Goal: Find specific page/section: Find specific page/section

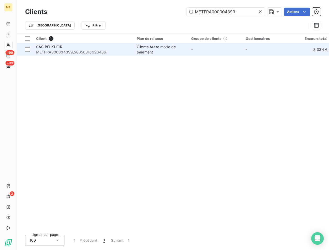
type input "METFRA000004399"
click at [96, 51] on span "METFRA000004399_50050016993466" at bounding box center [83, 51] width 94 height 5
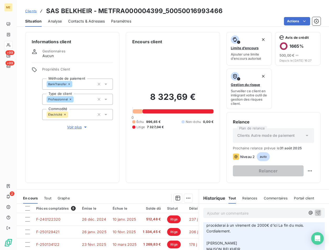
click at [213, 210] on p "Ajouter un commentaire ﻿" at bounding box center [256, 213] width 98 height 7
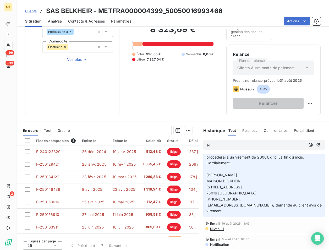
scroll to position [26, 0]
click at [251, 137] on div "[PERSON_NAME]" at bounding box center [264, 145] width 130 height 18
click at [243, 142] on p "[PERSON_NAME]" at bounding box center [256, 145] width 98 height 6
click at [285, 142] on p "Nicolas-Paul [EMAIL_ADDRESS][DOMAIN_NAME]" at bounding box center [256, 145] width 98 height 6
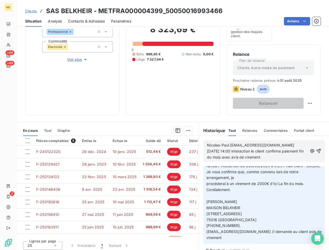
scroll to position [0, 0]
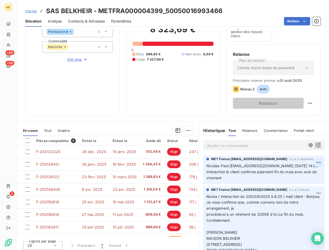
click at [313, 162] on html "ME +99 +99 2 Clients SAS BELKHEIR - METFRA000004399_50050016993466 Situation An…" at bounding box center [164, 125] width 329 height 250
click at [287, 173] on div "Editer" at bounding box center [297, 171] width 29 height 8
click at [251, 174] on p "Nicolas-Paul [EMAIL_ADDRESS][DOMAIN_NAME] [DATE] 14:00 interaction le client co…" at bounding box center [260, 172] width 109 height 18
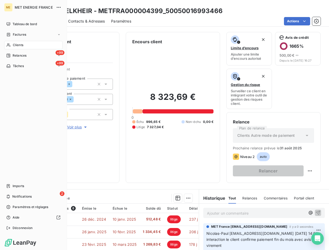
click at [15, 45] on span "Clients" at bounding box center [18, 45] width 10 height 5
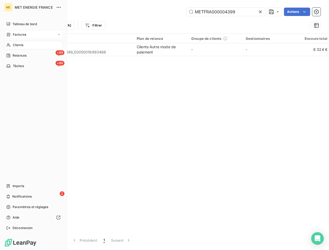
click at [21, 36] on span "Factures" at bounding box center [19, 34] width 13 height 5
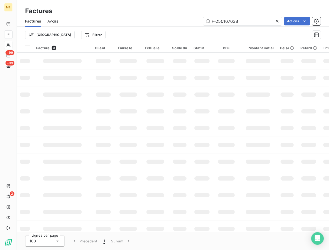
drag, startPoint x: 248, startPoint y: 23, endPoint x: 169, endPoint y: 18, distance: 79.0
click at [169, 18] on div "F-250167638 Actions" at bounding box center [192, 21] width 256 height 8
type input "F-250165717"
click at [249, 23] on input "F-250165717" at bounding box center [242, 21] width 79 height 8
click at [243, 19] on input "F-250165717" at bounding box center [242, 21] width 79 height 8
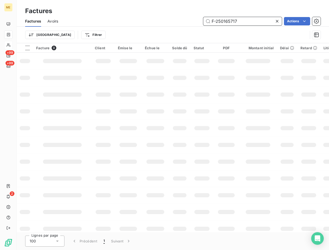
click at [243, 19] on input "F-250165717" at bounding box center [242, 21] width 79 height 8
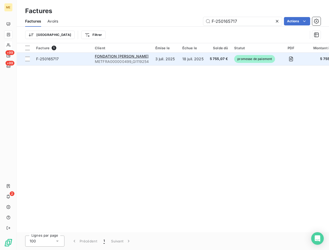
click at [56, 61] on div "F-250165717" at bounding box center [47, 58] width 23 height 5
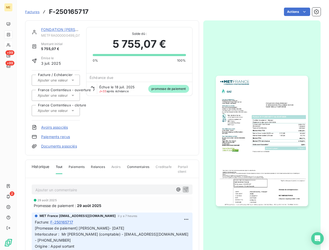
click at [60, 29] on link "FONDATION [PERSON_NAME]" at bounding box center [68, 29] width 54 height 4
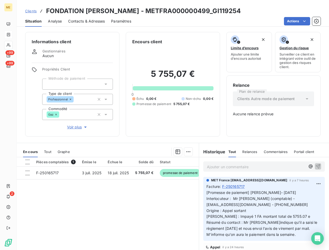
click at [231, 168] on p "Ajouter un commentaire ﻿" at bounding box center [256, 166] width 98 height 7
click at [295, 165] on p "[PERSON_NAME] [DATE] 16:30 avis de virement ok" at bounding box center [256, 166] width 98 height 6
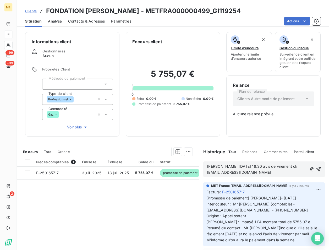
click at [282, 172] on p "[PERSON_NAME] [DATE] 16:30 avis de virement ok [EMAIL_ADDRESS][DOMAIN_NAME]" at bounding box center [257, 169] width 101 height 12
click at [228, 175] on p "[PERSON_NAME] [DATE] 16:30 avis de virement ok [EMAIL_ADDRESS][DOMAIN_NAME]" at bounding box center [257, 169] width 101 height 12
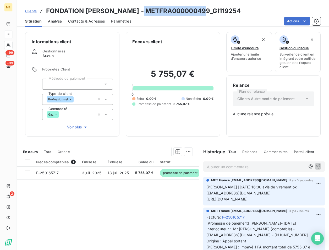
drag, startPoint x: 203, startPoint y: 9, endPoint x: 140, endPoint y: 14, distance: 63.0
click at [140, 14] on h3 "FONDATION [PERSON_NAME] - METFRA000000499_GI119254" at bounding box center [143, 10] width 195 height 9
copy h3 "METFRA000000499"
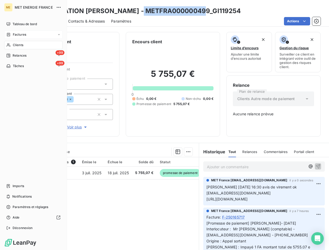
drag, startPoint x: 20, startPoint y: 43, endPoint x: 65, endPoint y: 38, distance: 44.8
click at [20, 44] on span "Clients" at bounding box center [18, 45] width 10 height 5
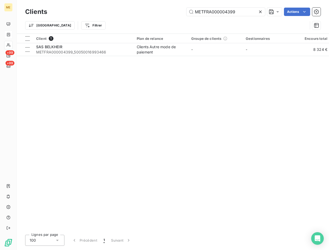
click at [213, 7] on div "Clients METFRA000004399 Actions" at bounding box center [172, 11] width 295 height 11
click at [212, 13] on input "METFRA000004399" at bounding box center [225, 12] width 79 height 8
paste input "7122"
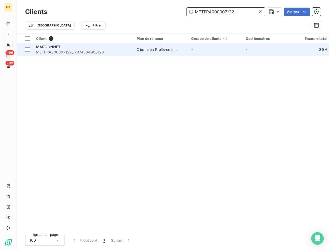
type input "METFRA000007122"
click at [73, 50] on span "METFRA000007122_17974384908128" at bounding box center [83, 51] width 94 height 5
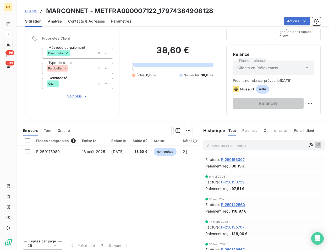
scroll to position [52, 0]
